Goal: Task Accomplishment & Management: Complete application form

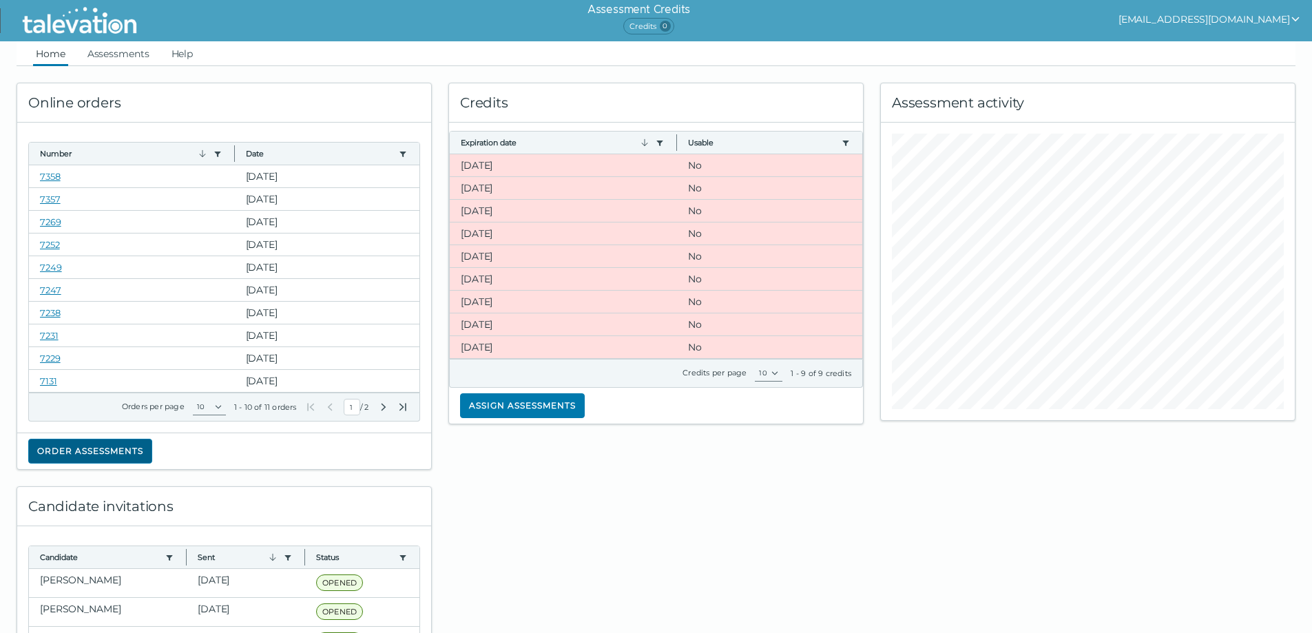
click at [112, 444] on button "Order assessments" at bounding box center [90, 451] width 124 height 25
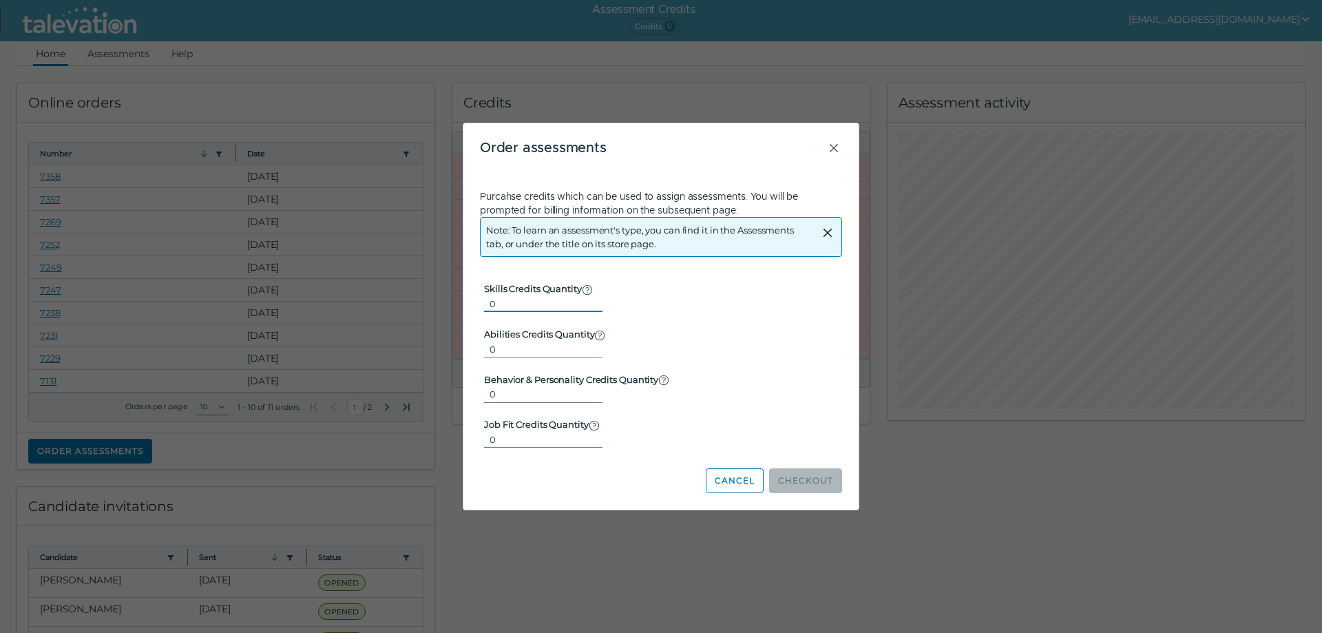
type input "1"
click at [587, 300] on input "1" at bounding box center [543, 303] width 118 height 17
click at [799, 479] on button "Checkout" at bounding box center [805, 480] width 73 height 25
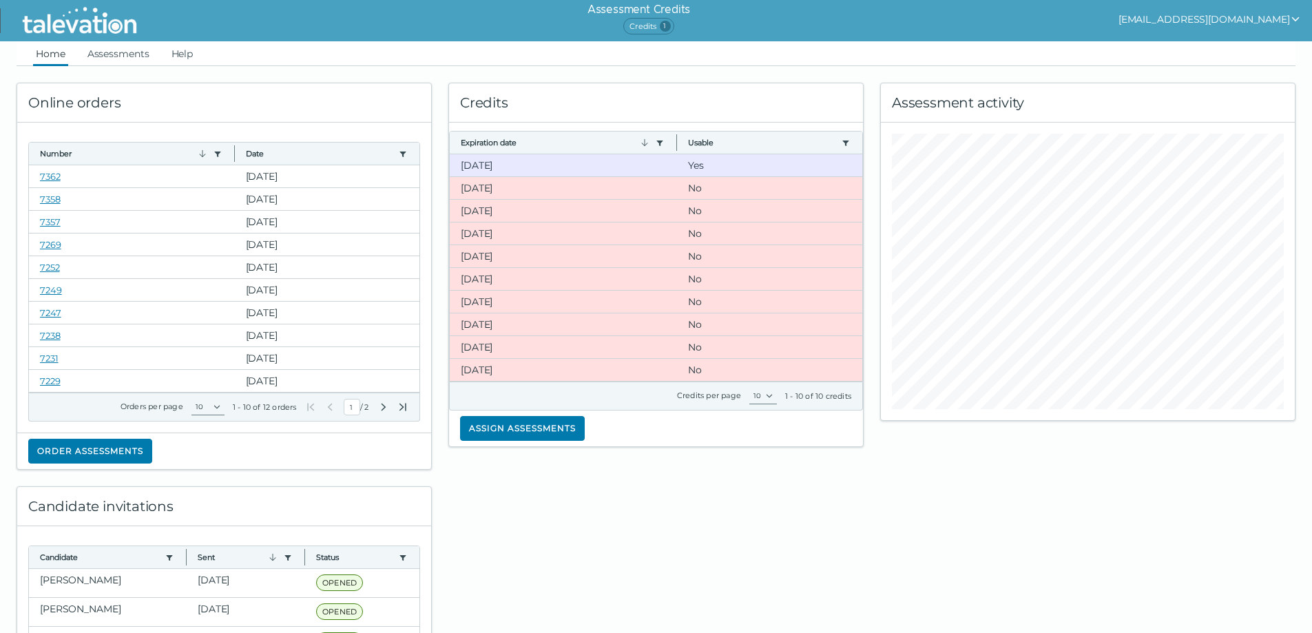
click at [525, 401] on clr-dg-footer "Credits per page 10 1 - 10 of 10 credits" at bounding box center [656, 396] width 414 height 28
click at [527, 424] on button "Assign assessments" at bounding box center [522, 428] width 125 height 25
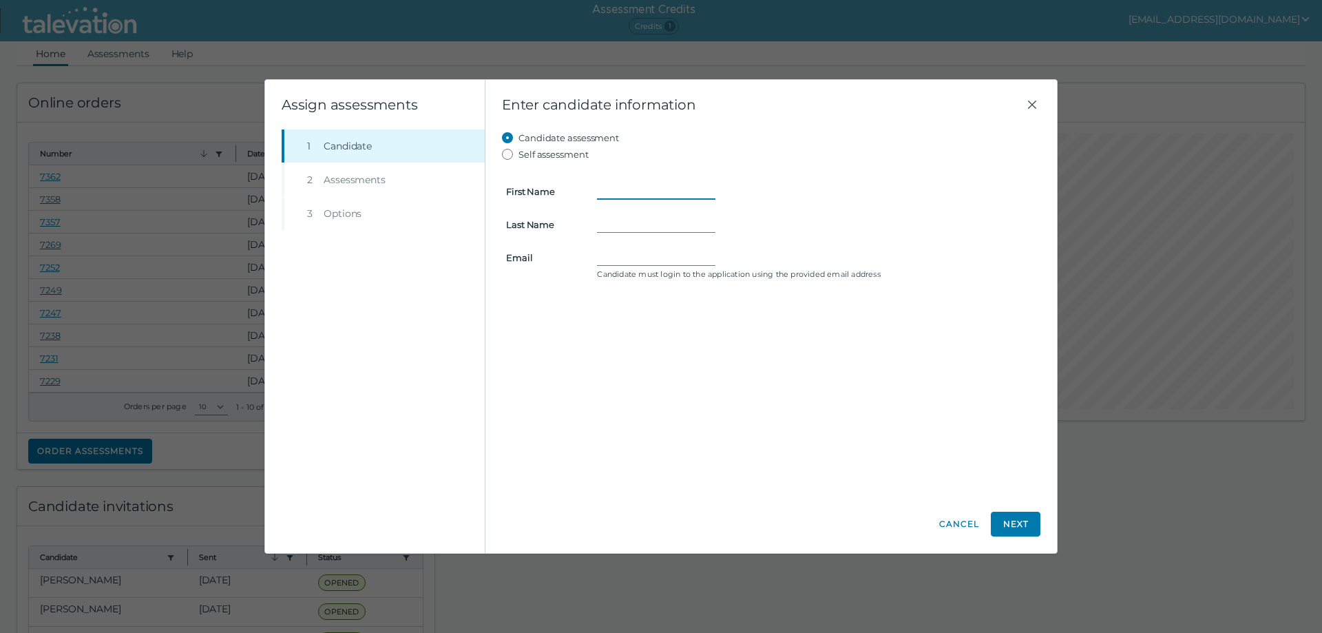
click at [628, 191] on input "First Name" at bounding box center [656, 191] width 118 height 17
type input "Bhargavi"
type input "Gopi"
click at [700, 267] on div "Candidate must login to the application using the provided email address" at bounding box center [817, 264] width 456 height 30
click at [685, 255] on input "Email" at bounding box center [656, 257] width 118 height 17
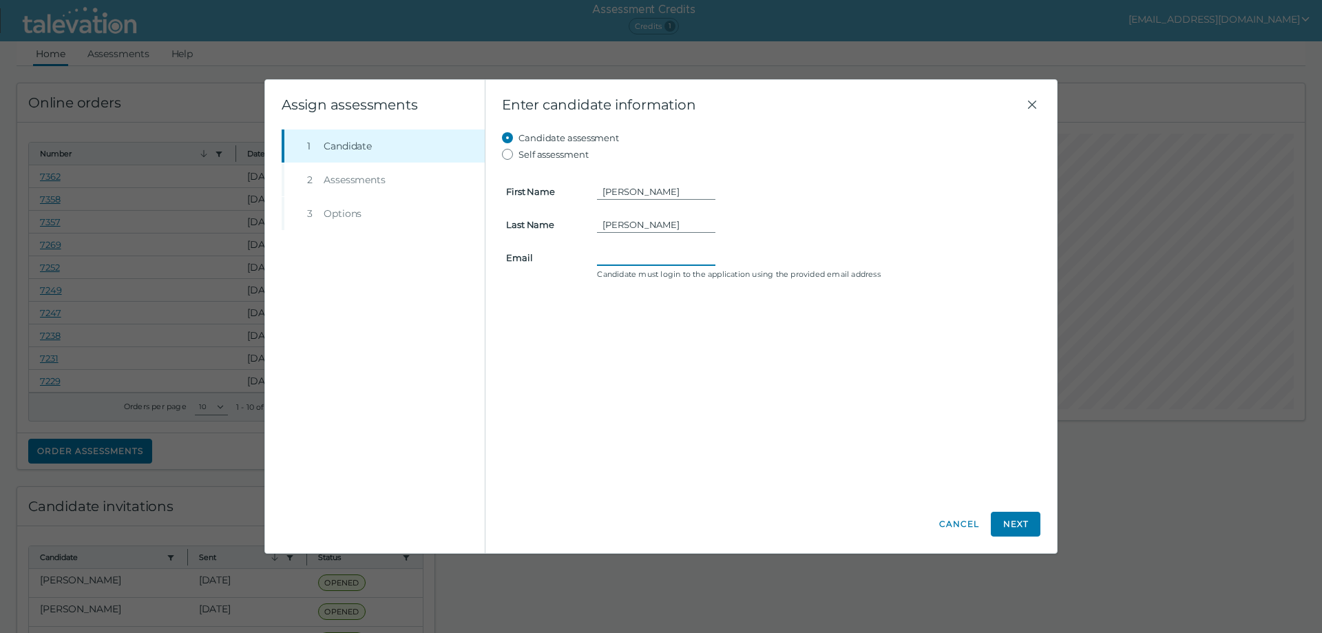
paste input "bhargavigopi@yahoo.com"
type input "bhargavigopi@yahoo.com"
click at [1005, 518] on button "Next" at bounding box center [1016, 524] width 50 height 25
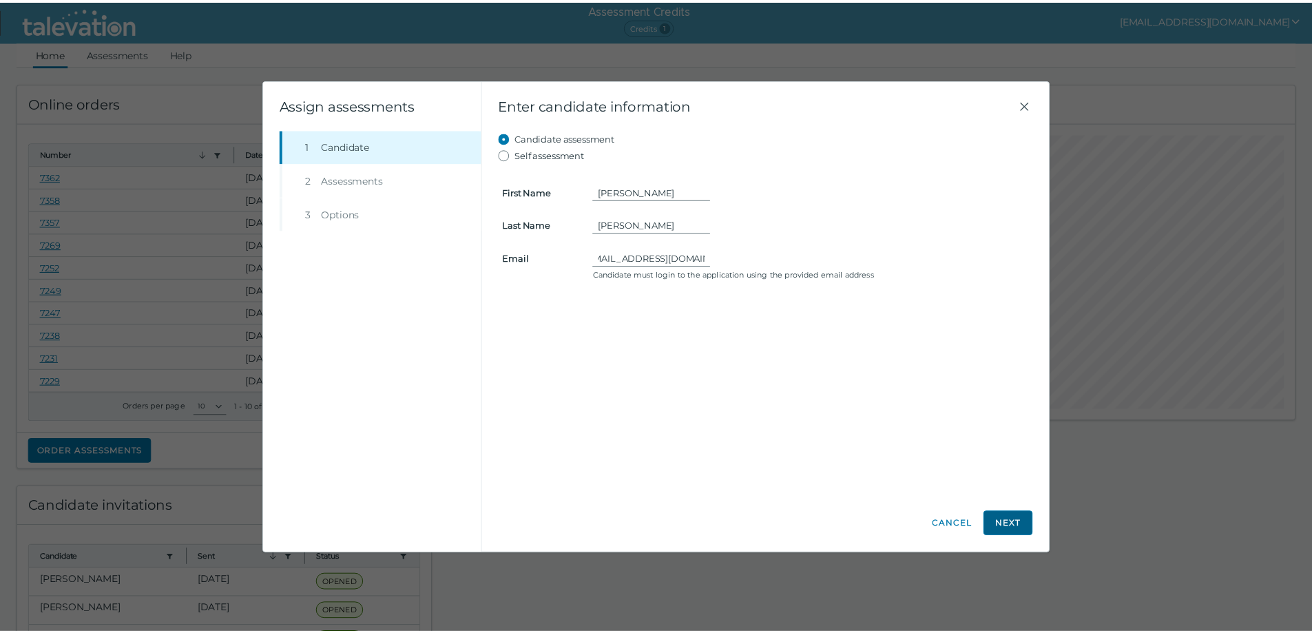
scroll to position [0, 0]
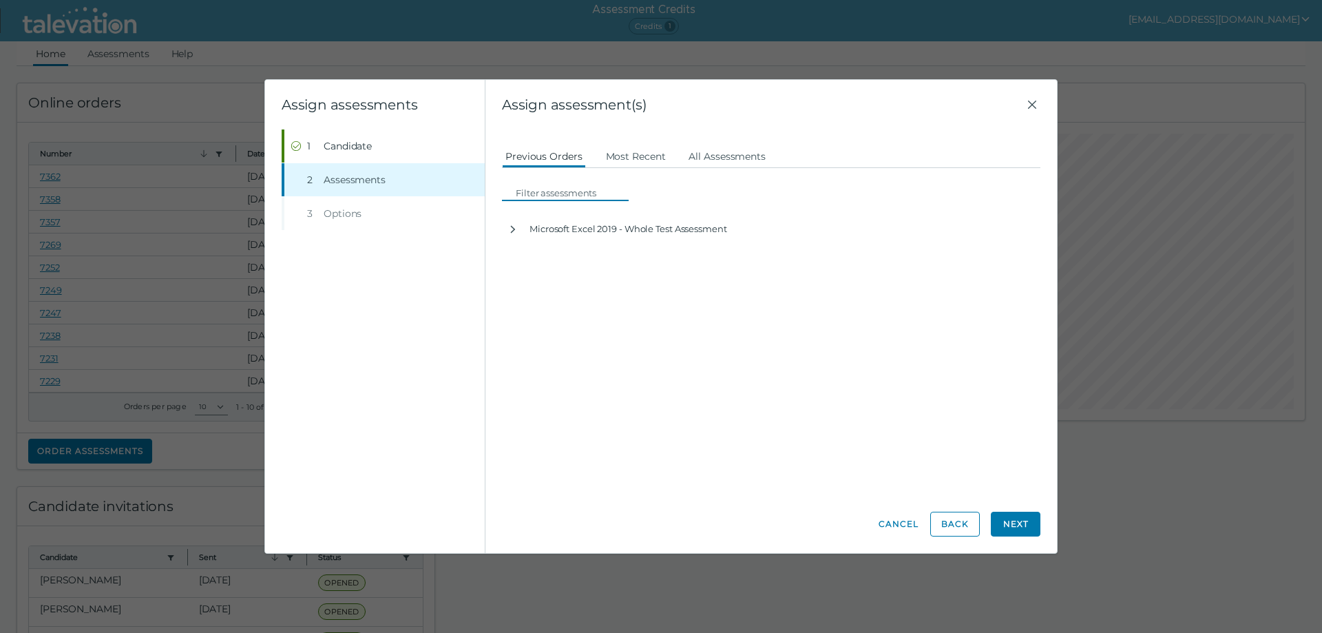
click at [550, 189] on input at bounding box center [569, 193] width 118 height 17
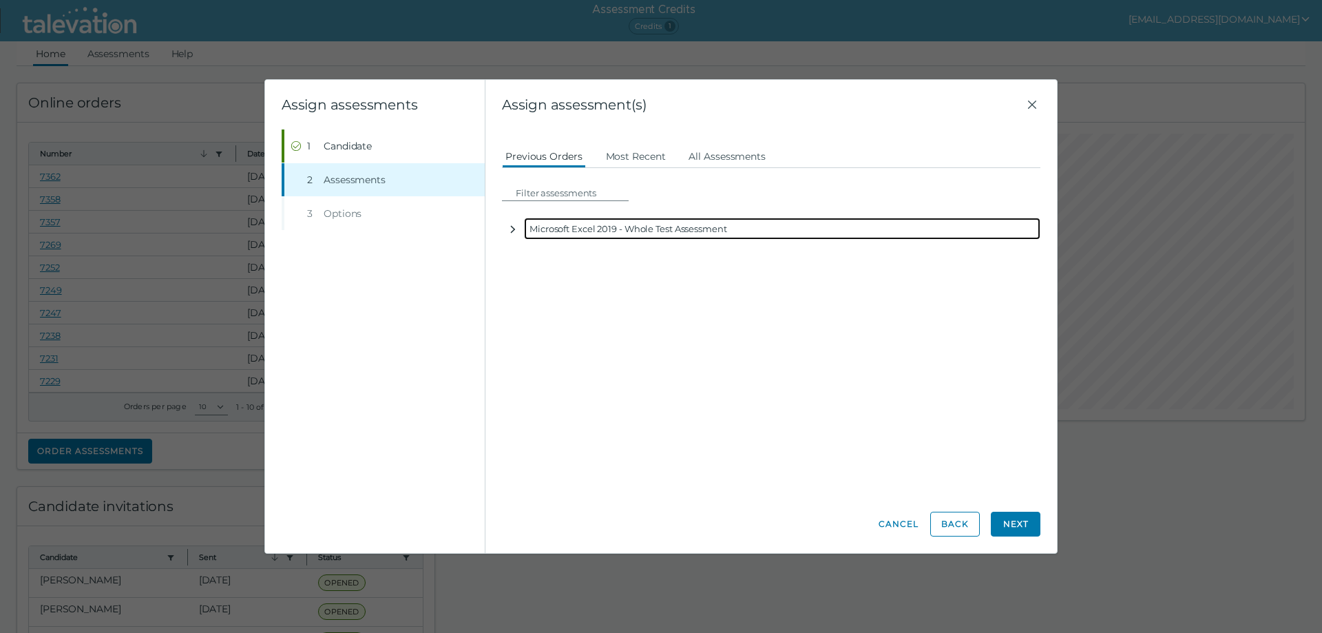
click at [517, 225] on icon "button" at bounding box center [512, 229] width 11 height 11
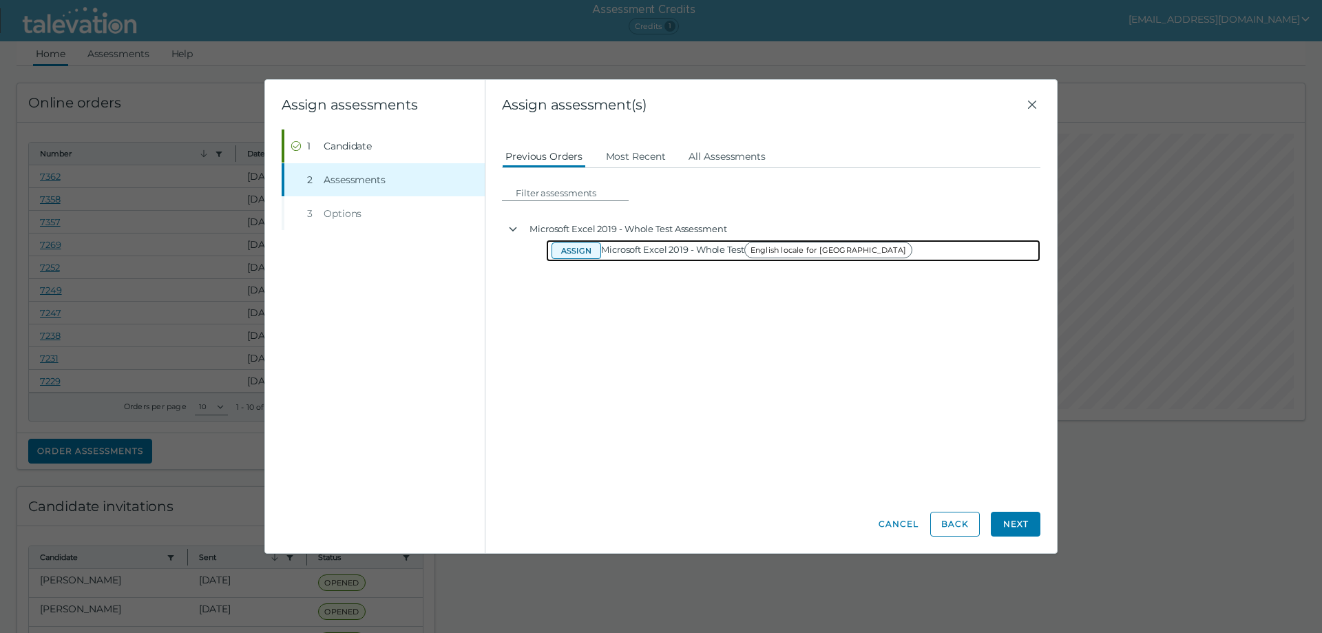
click at [584, 252] on button "Assign" at bounding box center [577, 250] width 50 height 17
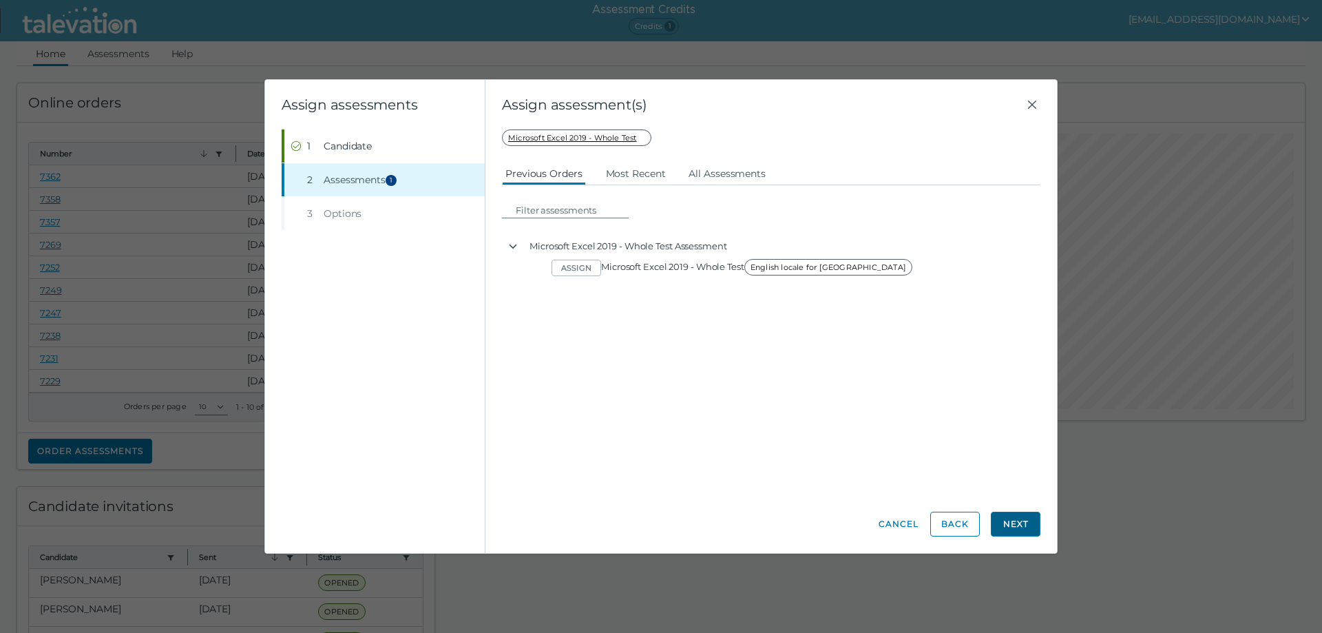
click at [1009, 530] on button "Next" at bounding box center [1016, 524] width 50 height 25
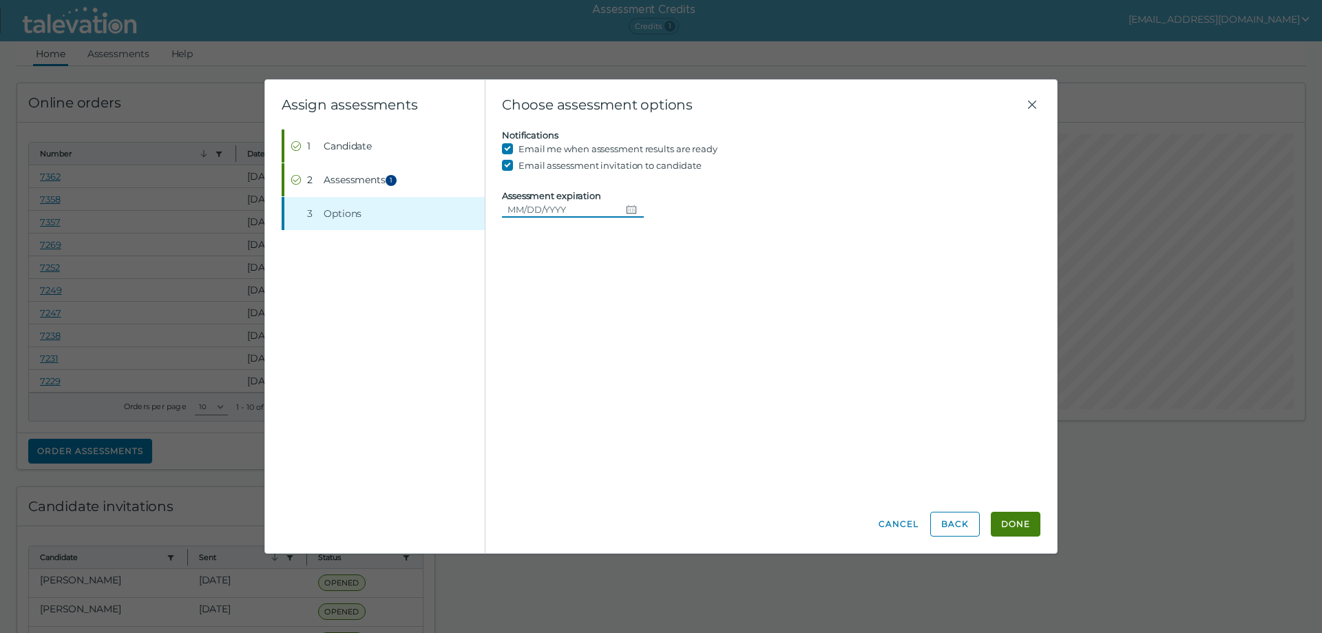
click at [626, 209] on icon "Choose date" at bounding box center [631, 209] width 11 height 11
click at [553, 376] on button "22" at bounding box center [550, 377] width 25 height 25
type input "09/22/2025"
click at [1012, 519] on button "Done" at bounding box center [1016, 524] width 50 height 25
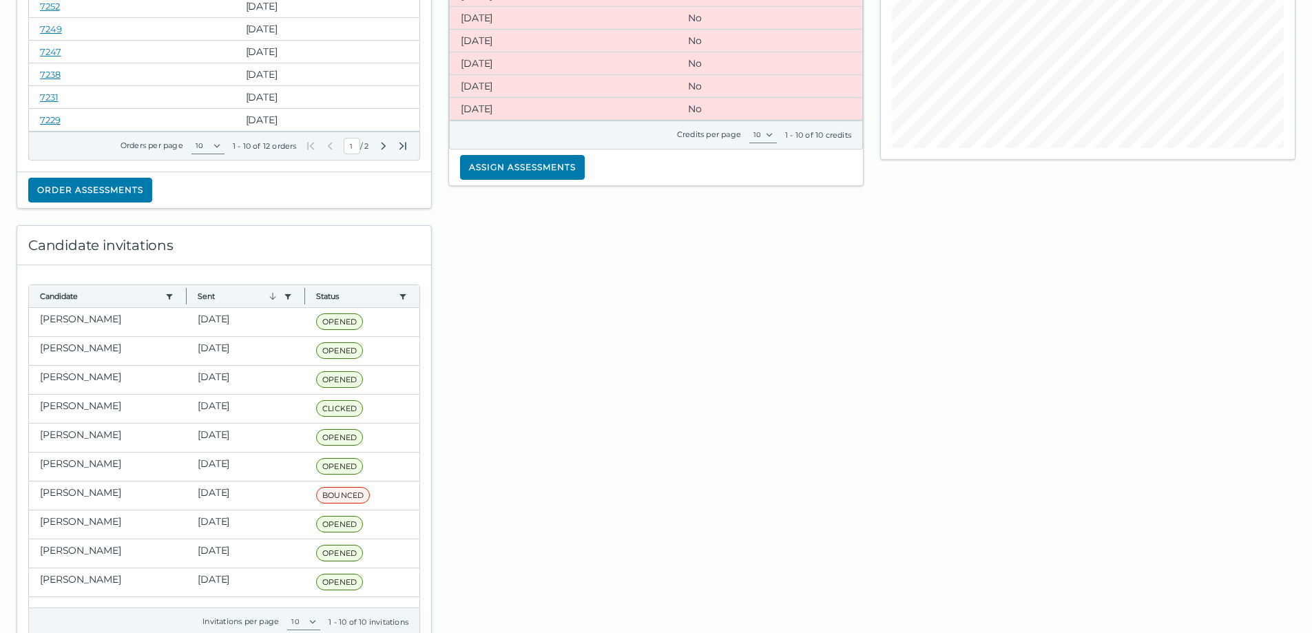
scroll to position [275, 0]
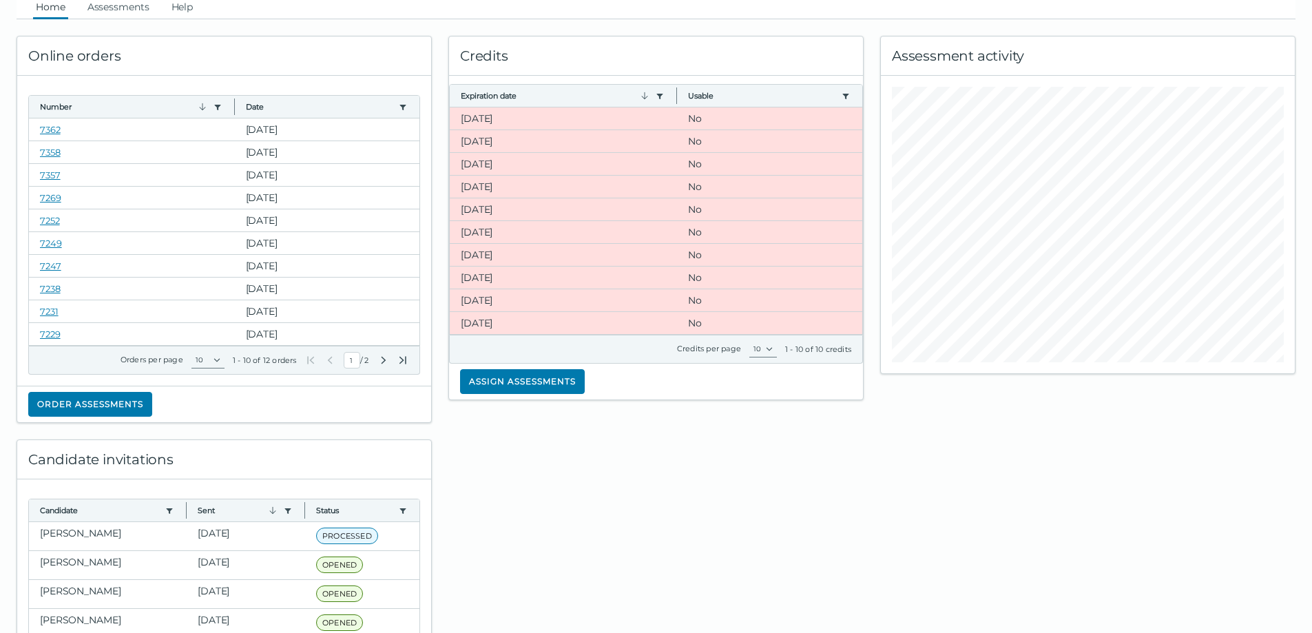
scroll to position [69, 0]
